Goal: Information Seeking & Learning: Learn about a topic

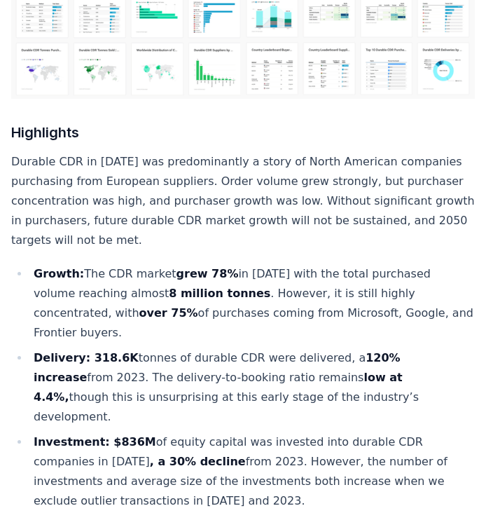
scroll to position [430, 0]
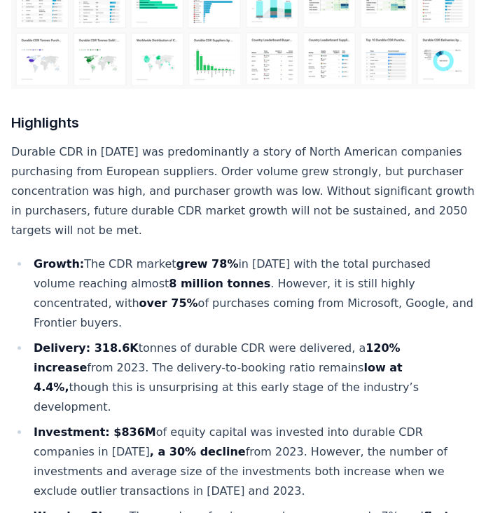
click at [205, 145] on p "Durable CDR in [DATE] was predominantly a story of North American companies pur…" at bounding box center [243, 191] width 464 height 98
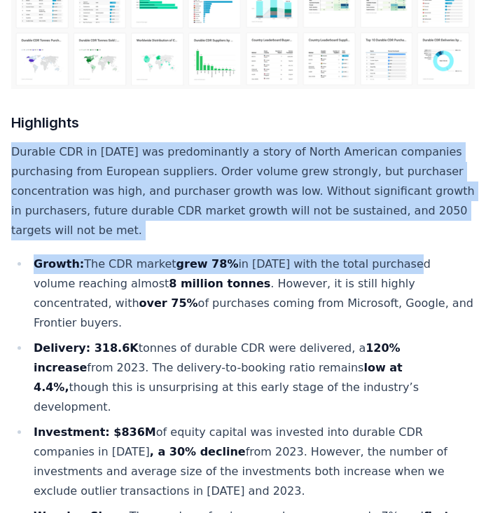
drag, startPoint x: 9, startPoint y: 125, endPoint x: 384, endPoint y: 207, distance: 383.9
copy div "Durable CDR in [DATE] was predominantly a story of North American companies pur…"
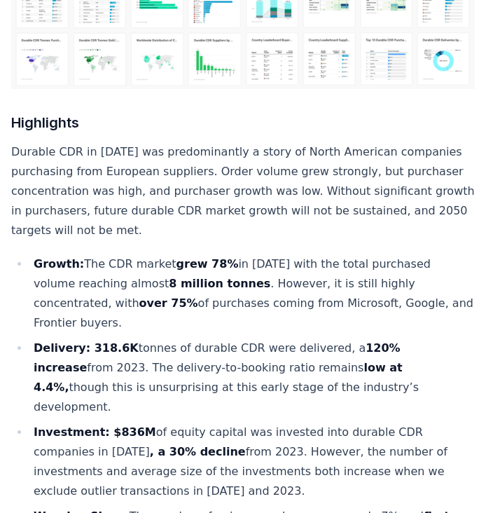
click at [346, 339] on li "Delivery: 318.6K tonnes of durable CDR were delivered, a 120% increase from 202…" at bounding box center [252, 378] width 446 height 79
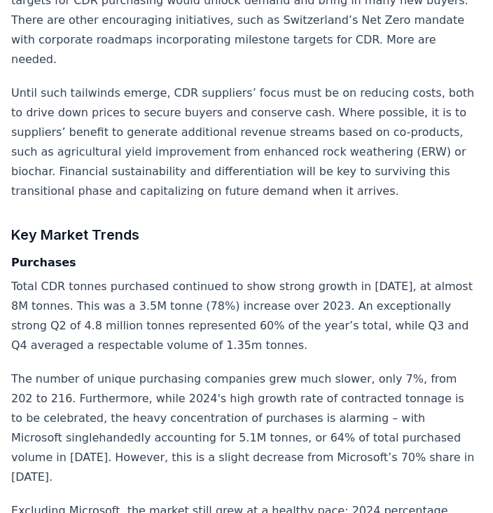
scroll to position [2415, 0]
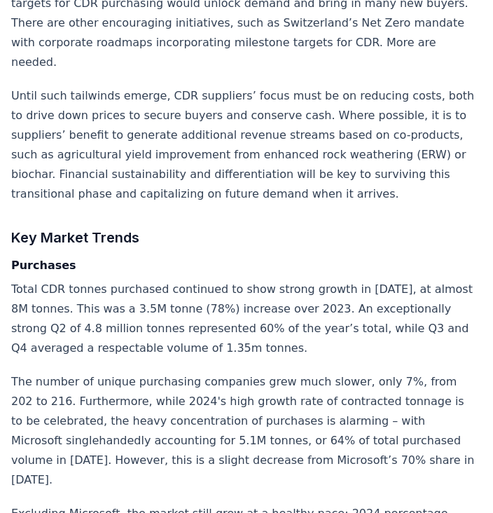
copy p "percentage"
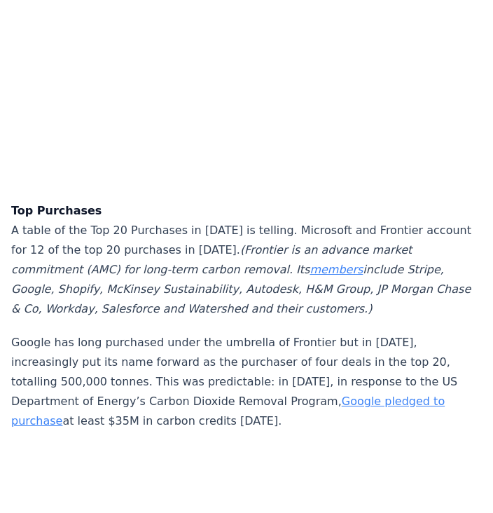
scroll to position [3511, 0]
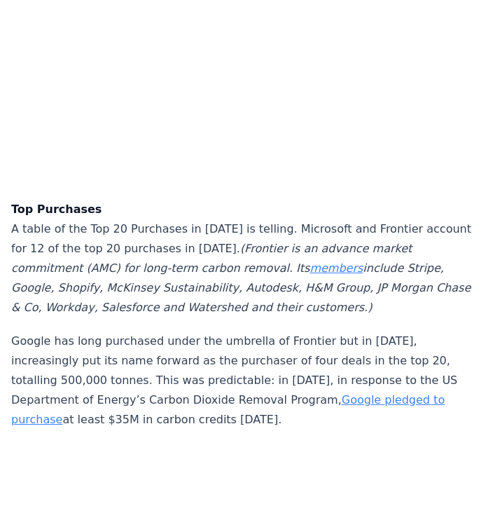
click at [84, 332] on p "Google has long purchased under the umbrella of Frontier but in [DATE], increas…" at bounding box center [243, 381] width 464 height 98
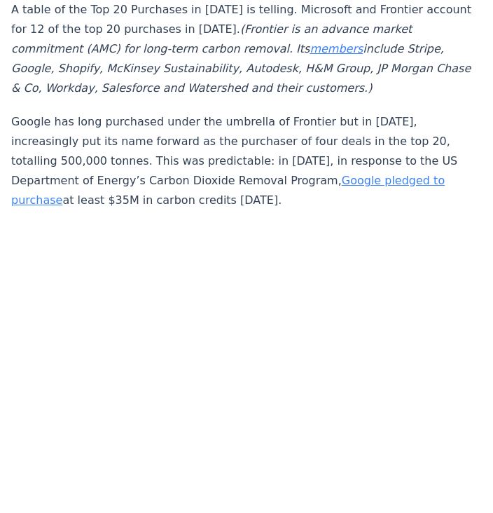
scroll to position [3731, 0]
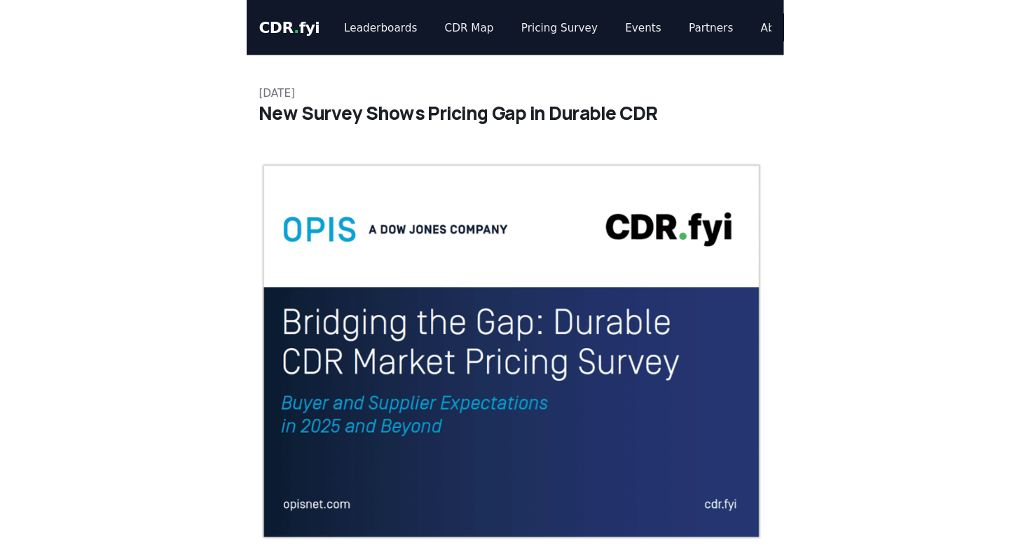
scroll to position [836, 0]
